Goal: Register for event/course

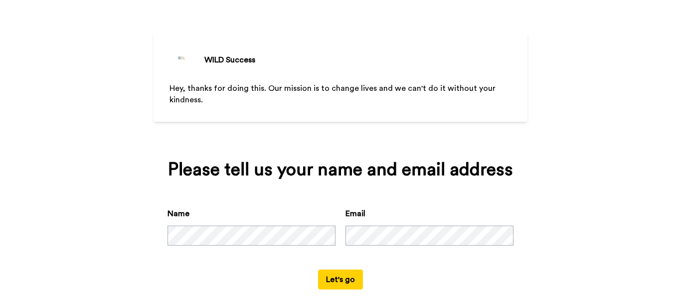
scroll to position [46, 0]
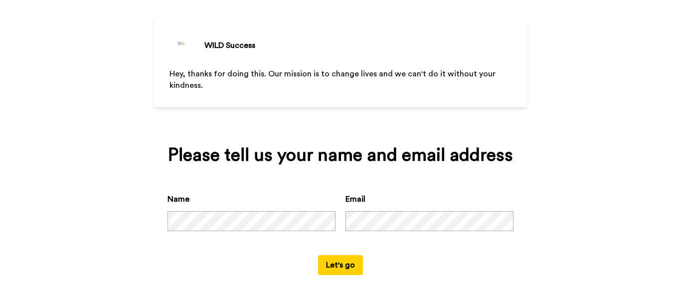
click at [335, 266] on button "Let's go" at bounding box center [340, 265] width 45 height 20
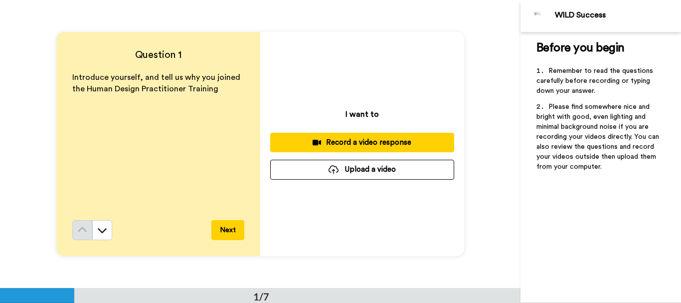
click at [392, 139] on div "Record a video response" at bounding box center [362, 142] width 168 height 10
click at [364, 141] on div "Record a video response" at bounding box center [362, 142] width 168 height 10
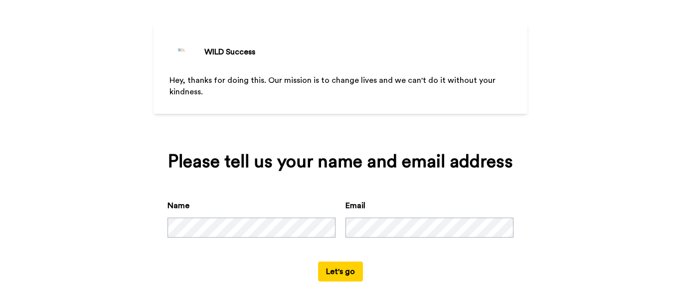
scroll to position [41, 0]
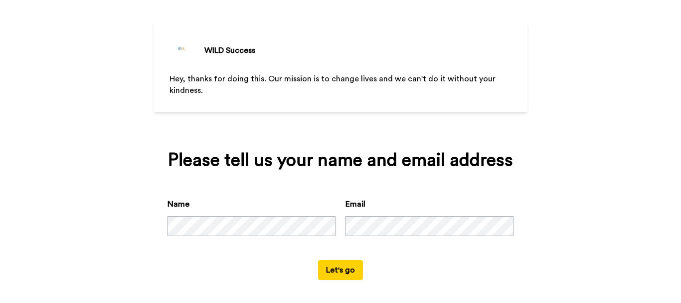
click at [338, 273] on button "Let's go" at bounding box center [340, 270] width 45 height 20
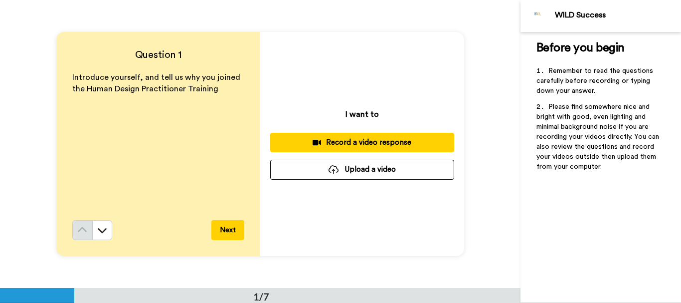
click at [389, 142] on div "Record a video response" at bounding box center [362, 142] width 168 height 10
